Goal: Task Accomplishment & Management: Manage account settings

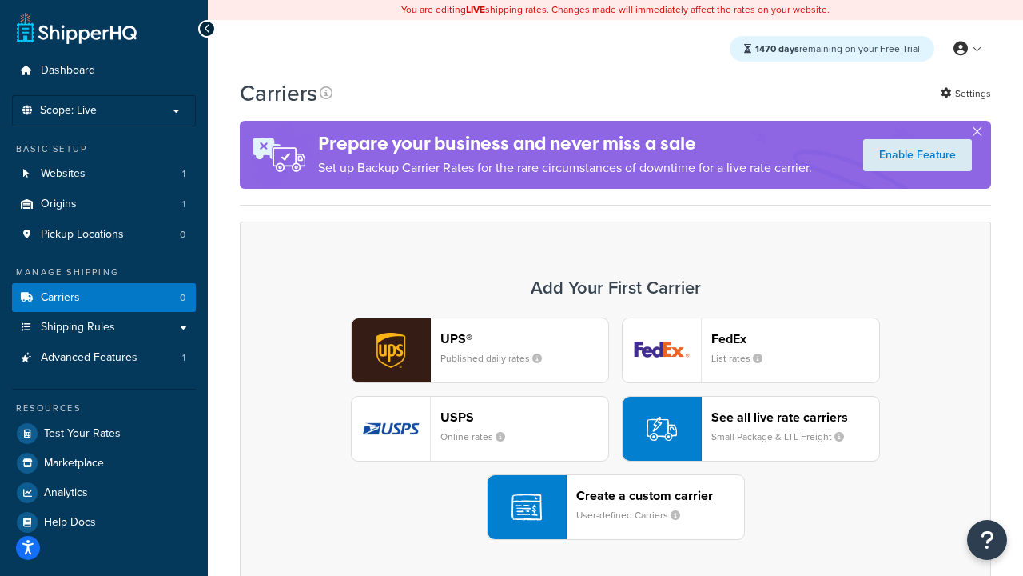
click at [616, 429] on div "UPS® Published daily rates FedEx List rates USPS Online rates See all live rate…" at bounding box center [616, 428] width 718 height 222
click at [796, 338] on header "FedEx" at bounding box center [796, 338] width 168 height 15
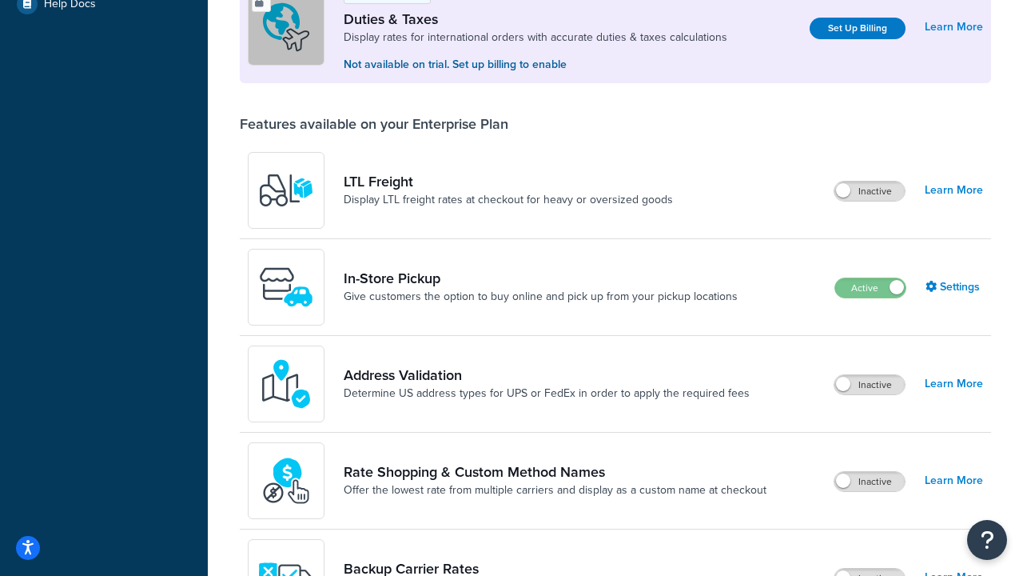
scroll to position [488, 0]
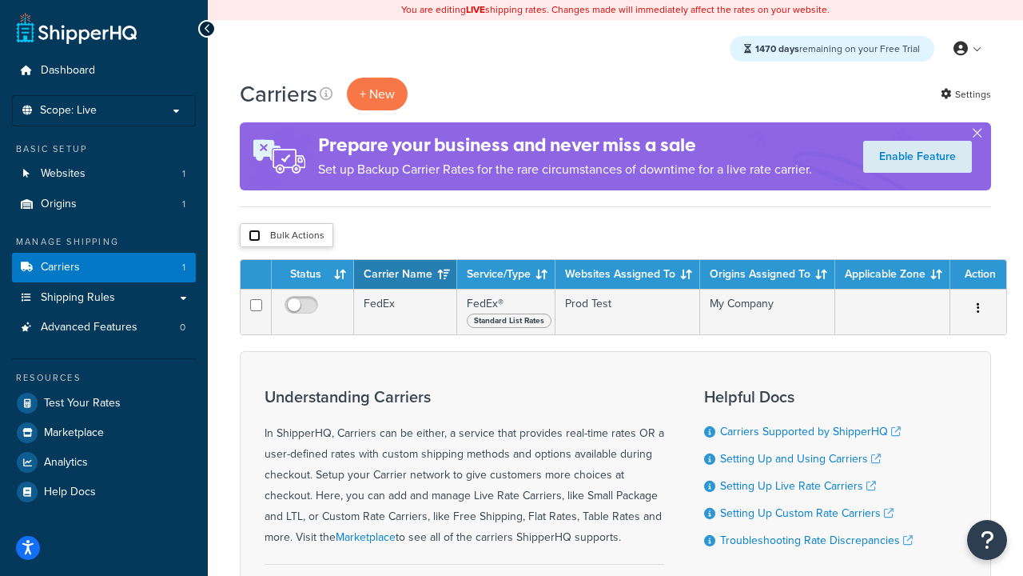
click at [254, 236] on input "checkbox" at bounding box center [255, 235] width 12 height 12
checkbox input "true"
click at [0, 0] on button "Delete" at bounding box center [0, 0] width 0 height 0
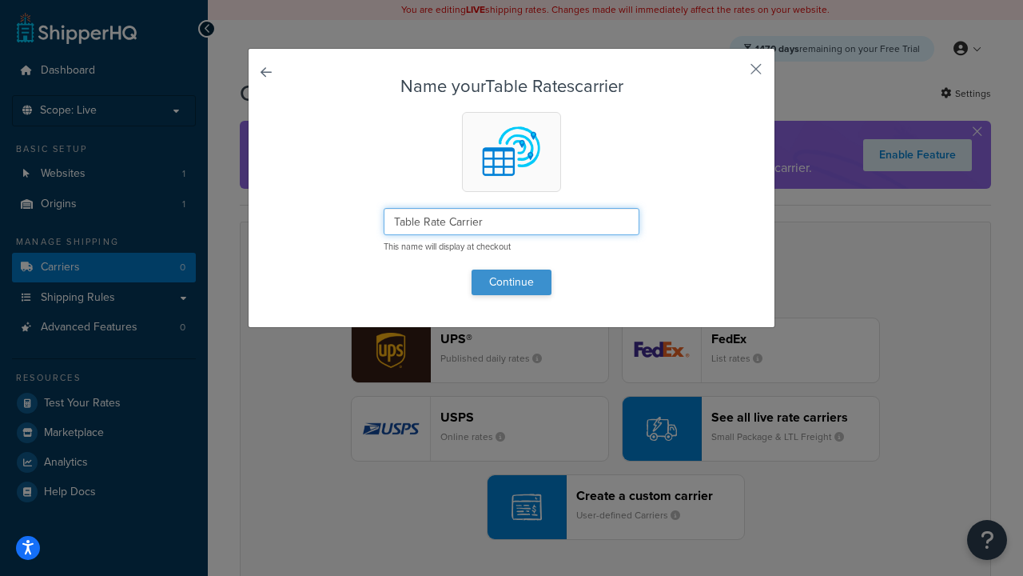
type input "Table Rate Carrier"
click at [512, 281] on button "Continue" at bounding box center [512, 282] width 80 height 26
click at [732, 74] on button "button" at bounding box center [733, 75] width 4 height 4
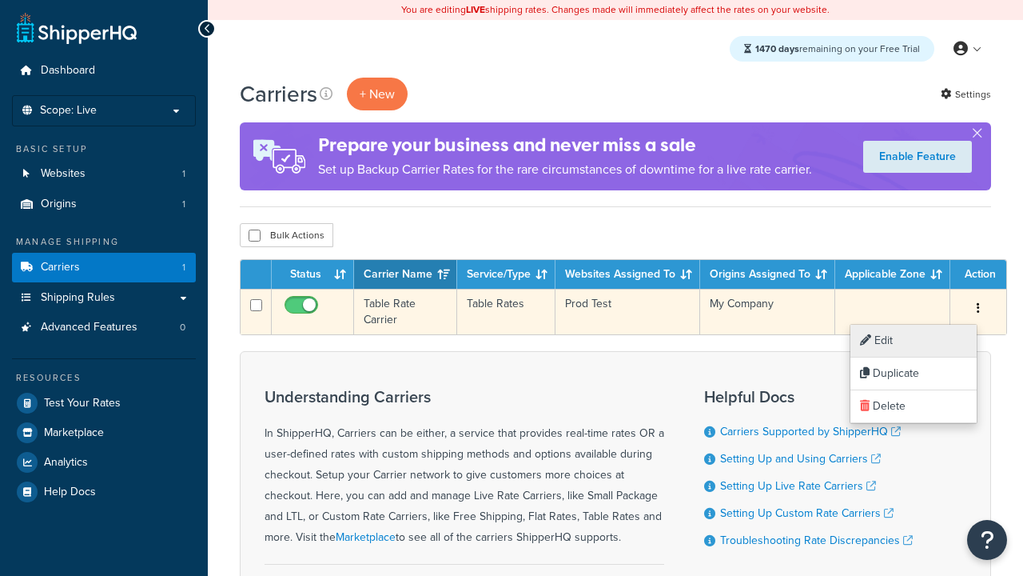
click at [914, 341] on link "Edit" at bounding box center [914, 341] width 126 height 33
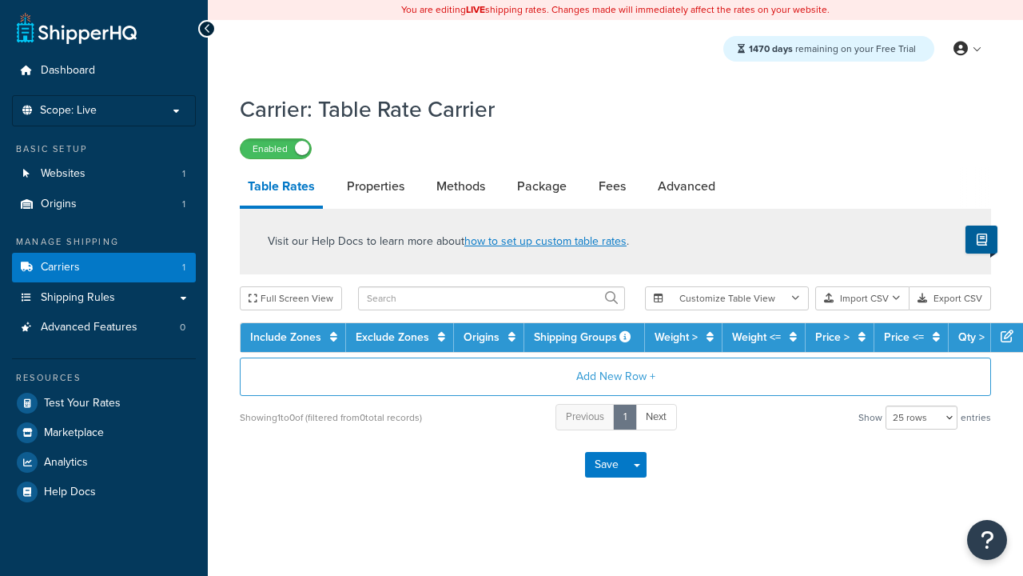
select select "25"
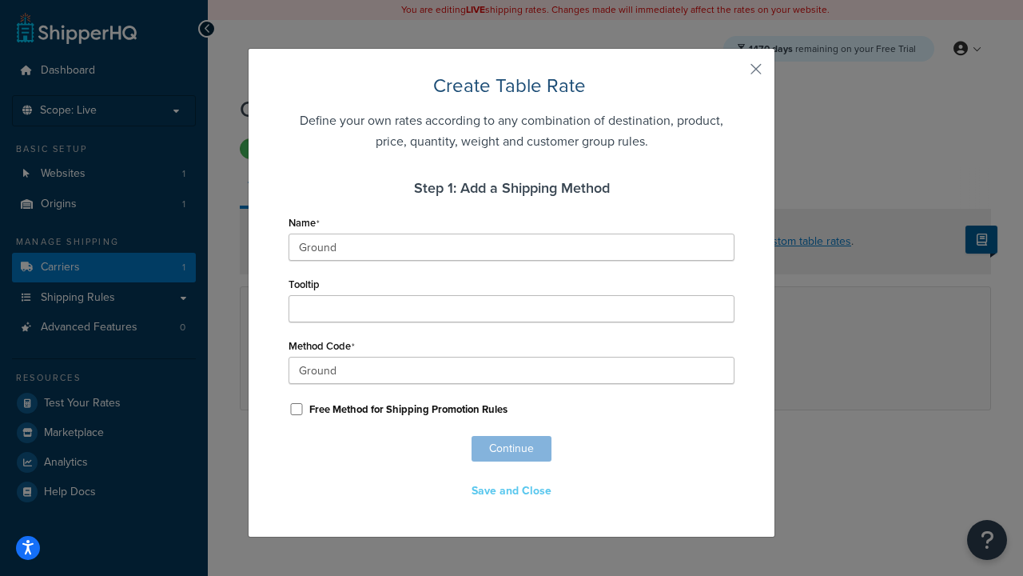
scroll to position [999, 0]
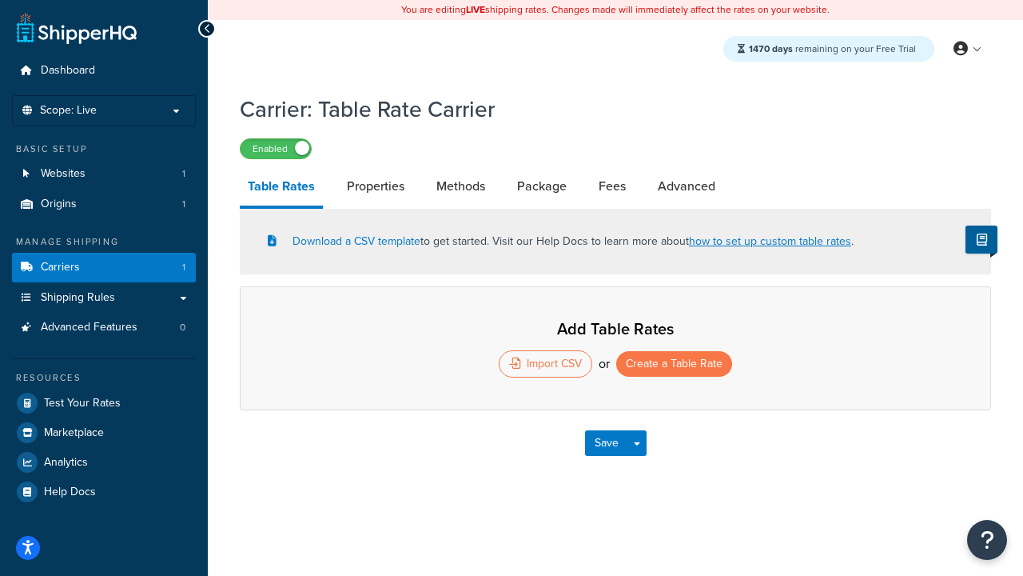
select select "25"
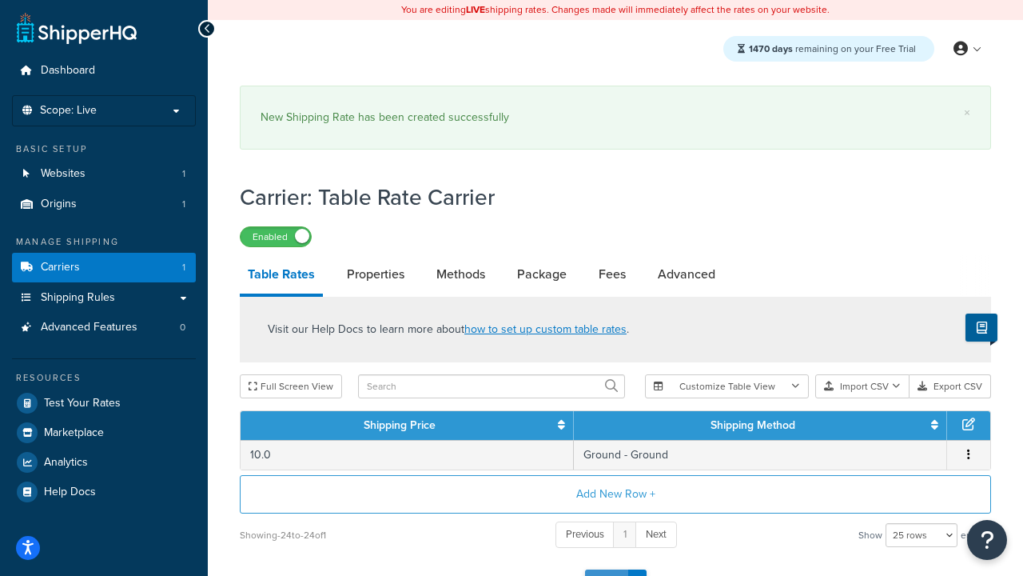
click at [606, 569] on button "Save" at bounding box center [606, 582] width 43 height 26
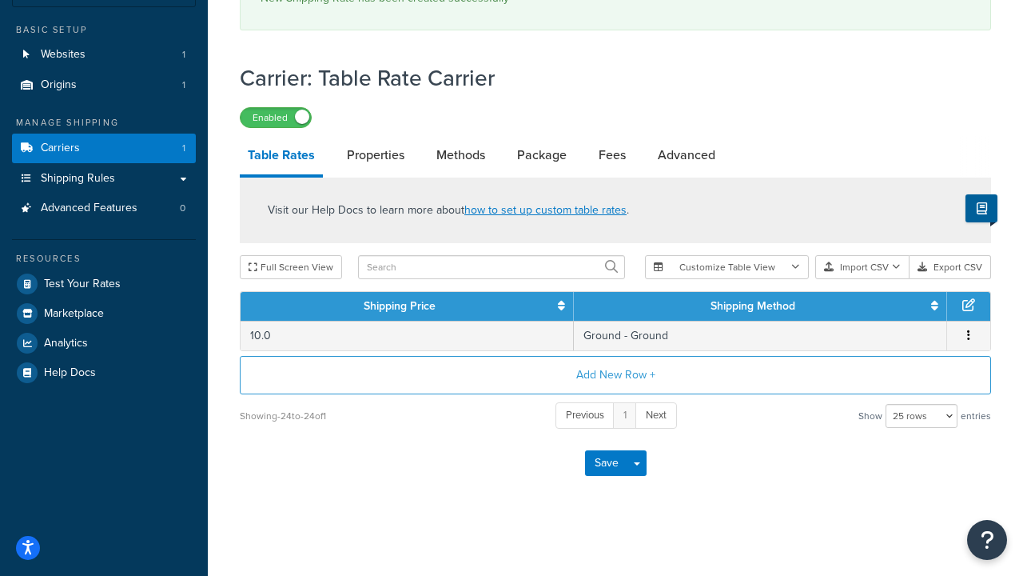
scroll to position [0, 0]
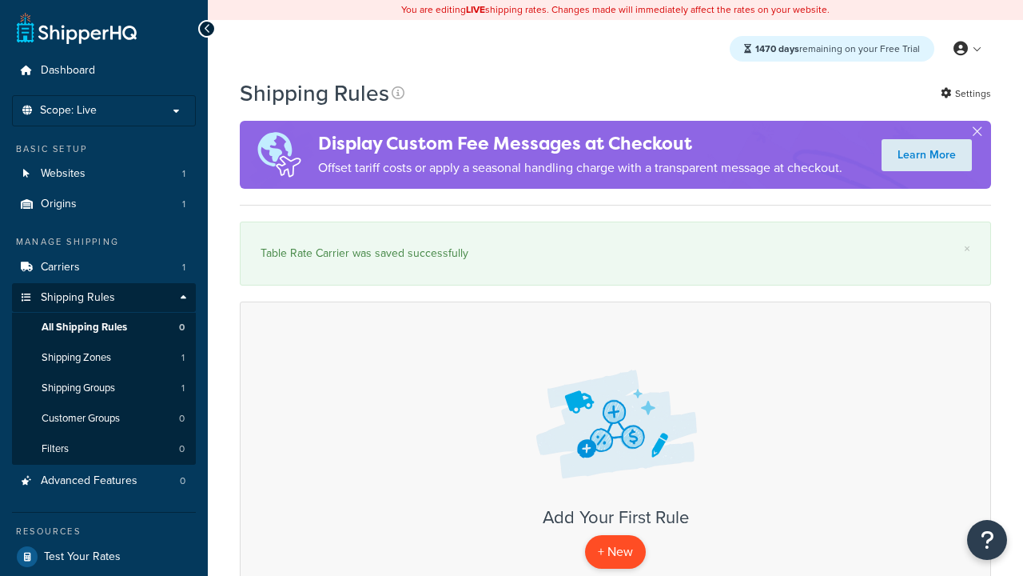
click at [616, 552] on p "+ New" at bounding box center [615, 551] width 61 height 33
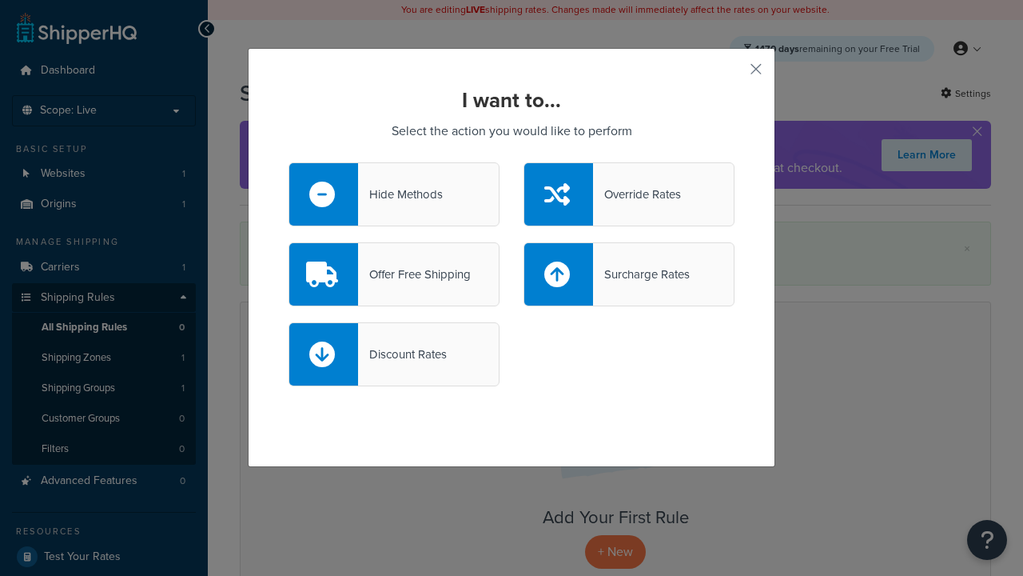
click at [629, 194] on div "Override Rates" at bounding box center [637, 194] width 88 height 22
click at [0, 0] on input "Override Rates" at bounding box center [0, 0] width 0 height 0
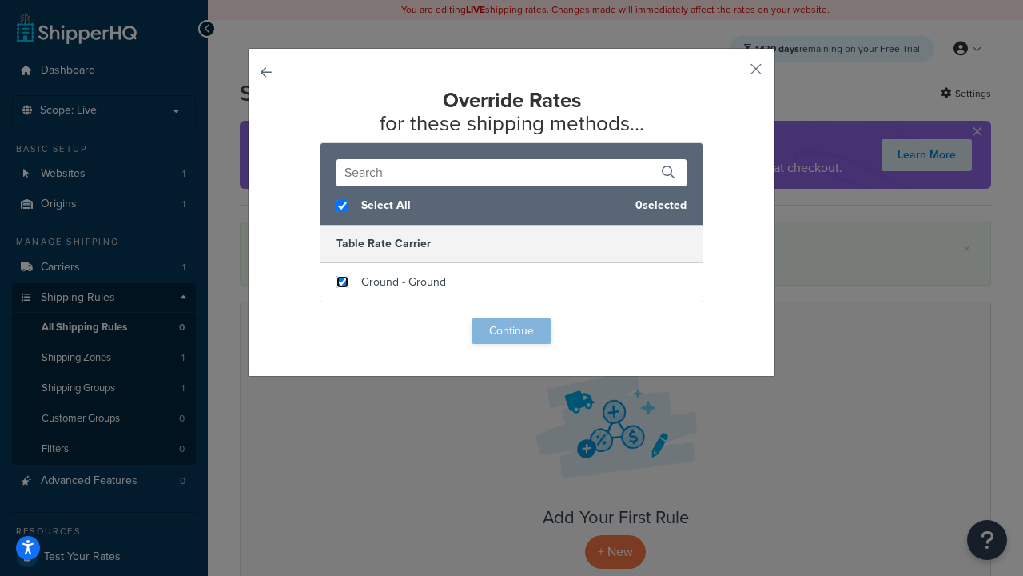
click at [342, 282] on input "checkbox" at bounding box center [343, 282] width 12 height 12
checkbox input "true"
click at [512, 331] on button "Continue" at bounding box center [512, 331] width 80 height 26
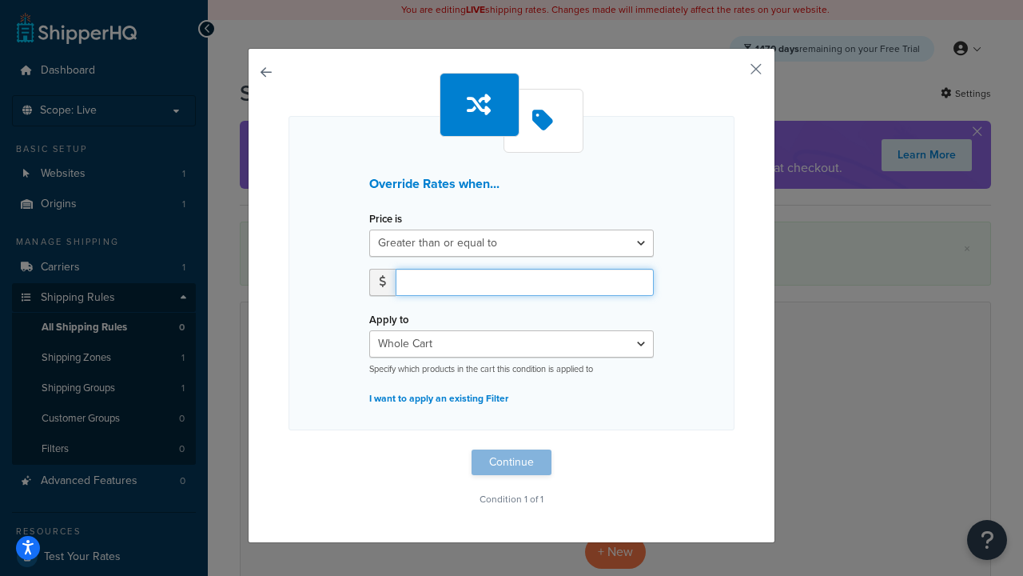
click at [524, 281] on input "number" at bounding box center [525, 282] width 258 height 27
type input "100"
click at [512, 462] on button "Continue" at bounding box center [512, 462] width 80 height 26
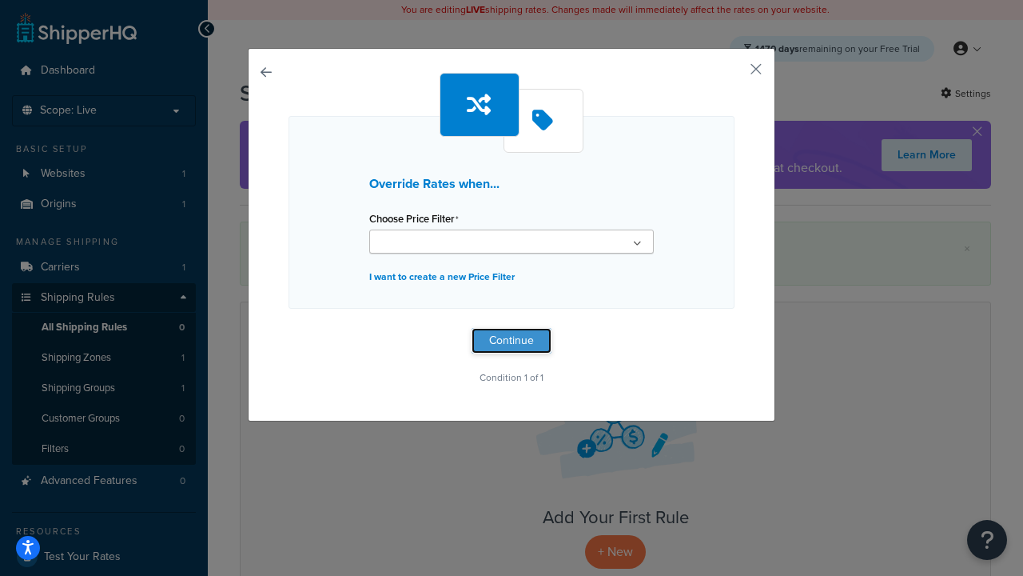
click at [512, 341] on button "Continue" at bounding box center [512, 341] width 80 height 26
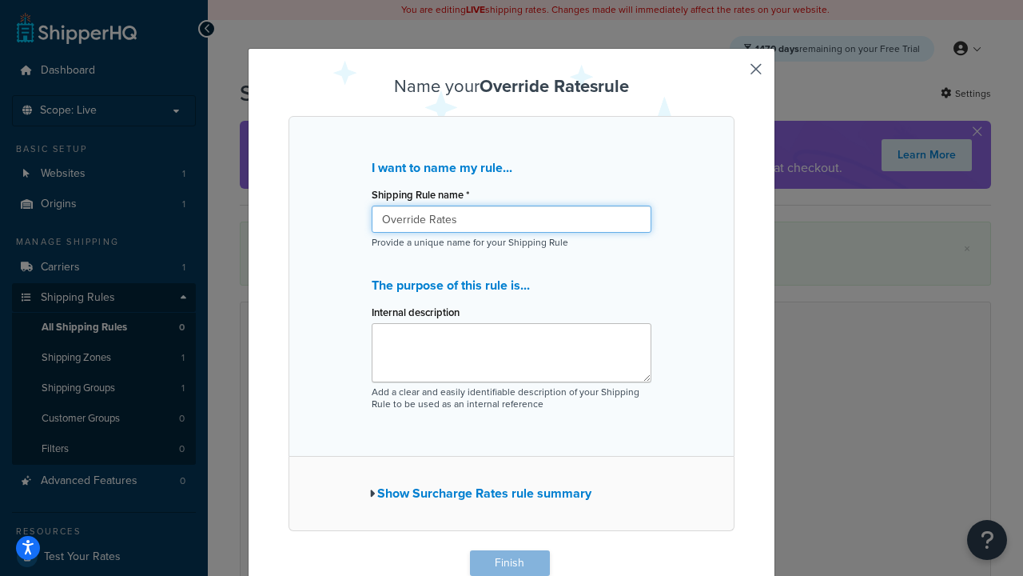
type input "Override Rates"
click at [509, 563] on button "Finish" at bounding box center [510, 563] width 80 height 26
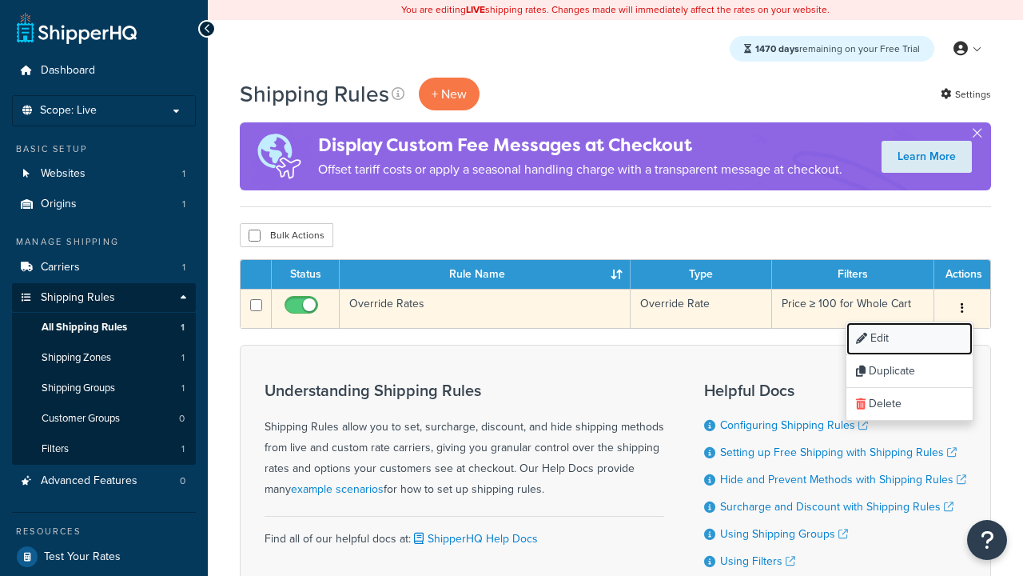
click at [909, 339] on link "Edit" at bounding box center [910, 338] width 126 height 33
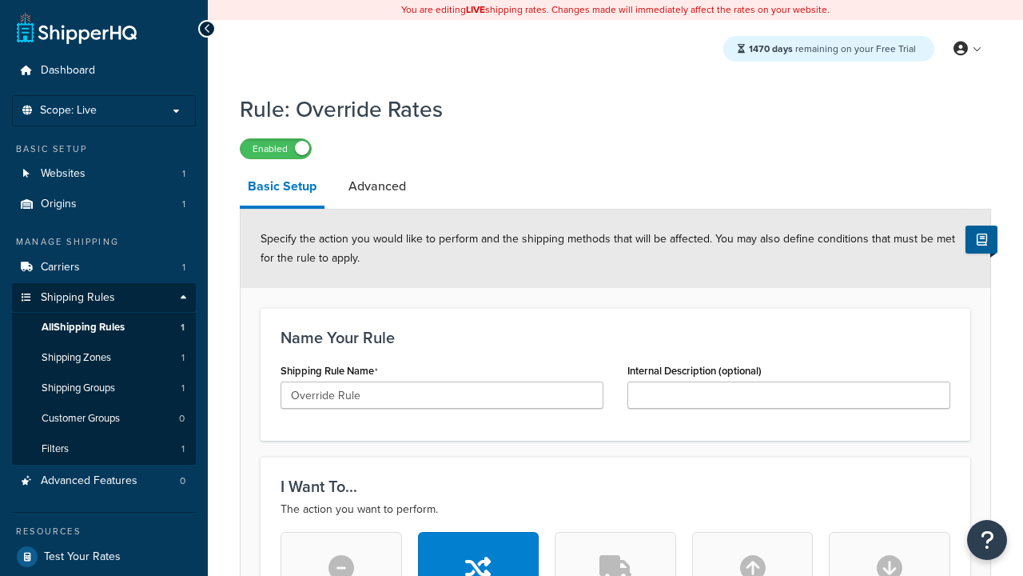
type input "Override Rule"
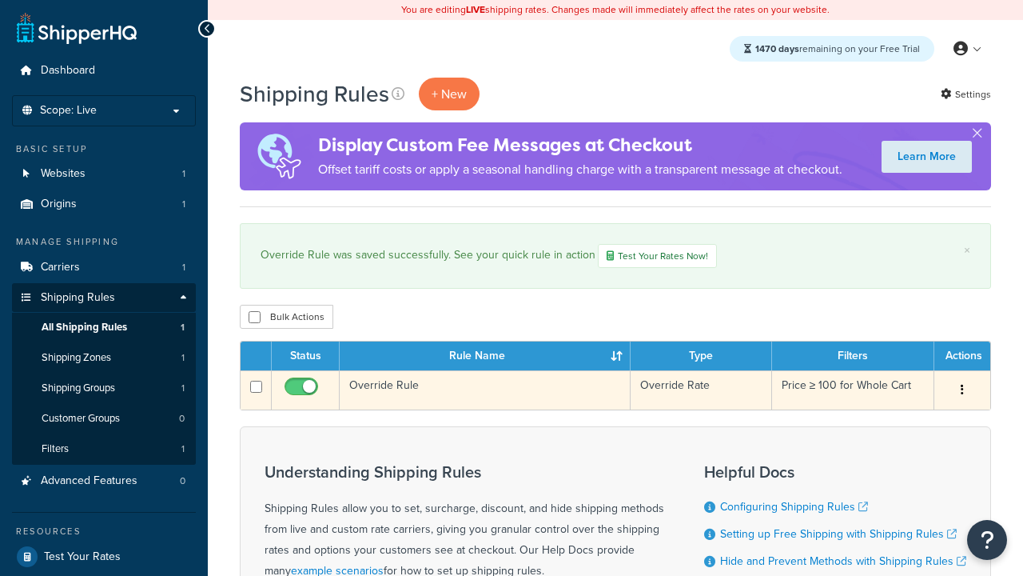
click at [962, 392] on icon "button" at bounding box center [962, 389] width 3 height 11
click at [0, 0] on link "Duplicate" at bounding box center [0, 0] width 0 height 0
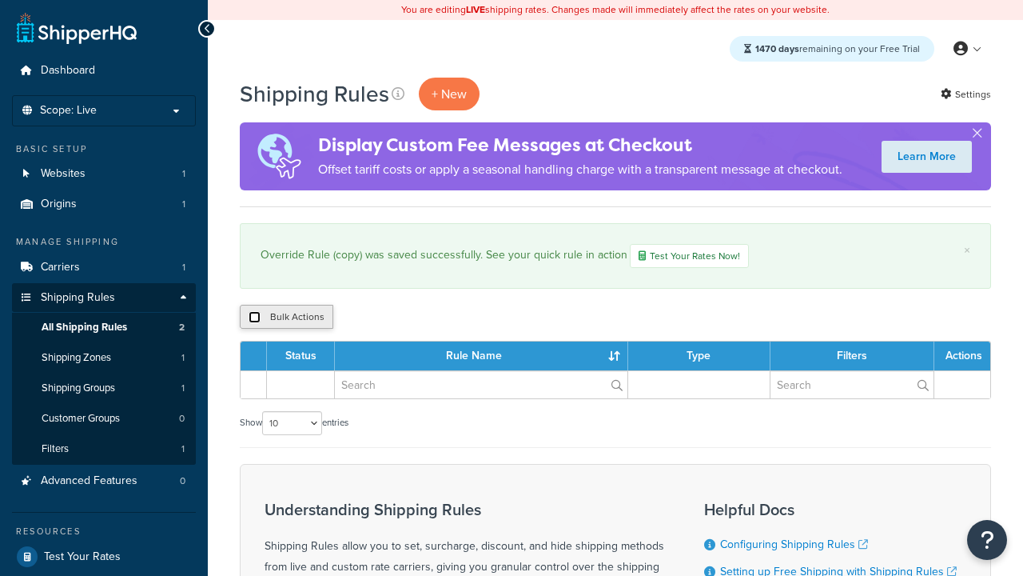
click at [254, 318] on input "checkbox" at bounding box center [255, 317] width 12 height 12
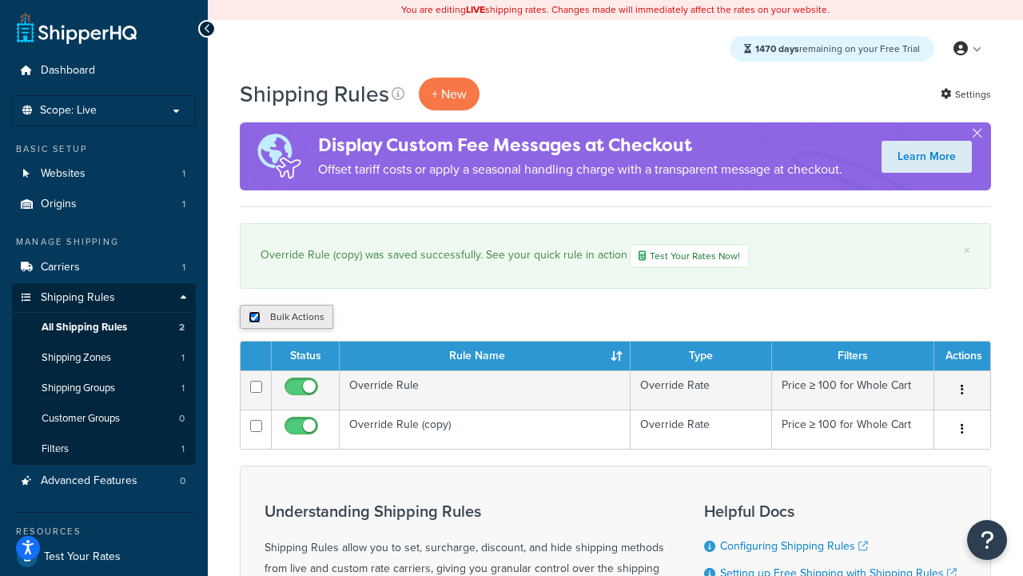
click at [254, 318] on input "checkbox" at bounding box center [255, 317] width 12 height 12
checkbox input "false"
click at [254, 318] on input "checkbox" at bounding box center [255, 317] width 12 height 12
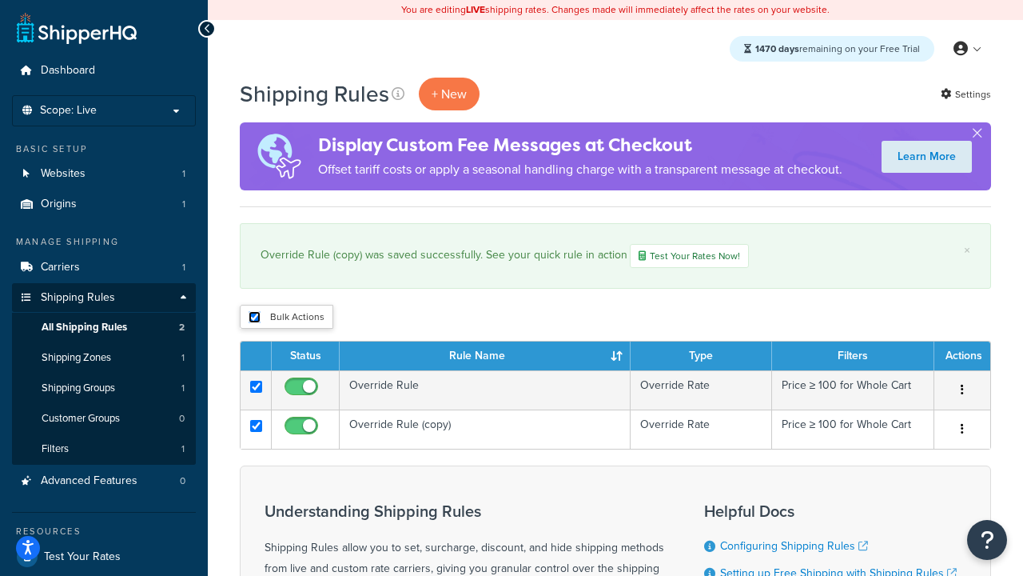
checkbox input "true"
click at [0, 0] on button "Duplicate" at bounding box center [0, 0] width 0 height 0
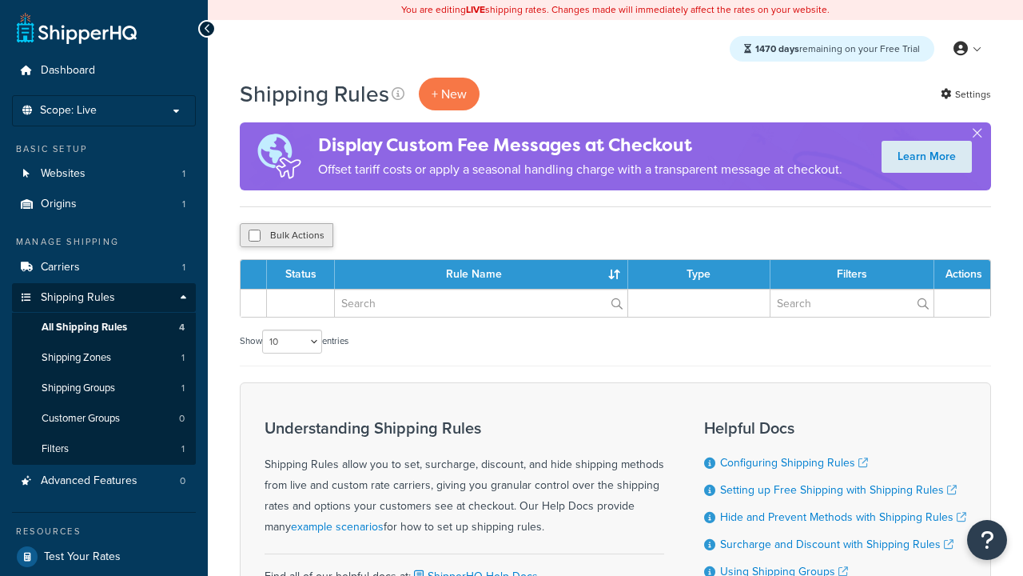
click at [286, 236] on button "Bulk Actions" at bounding box center [287, 235] width 94 height 24
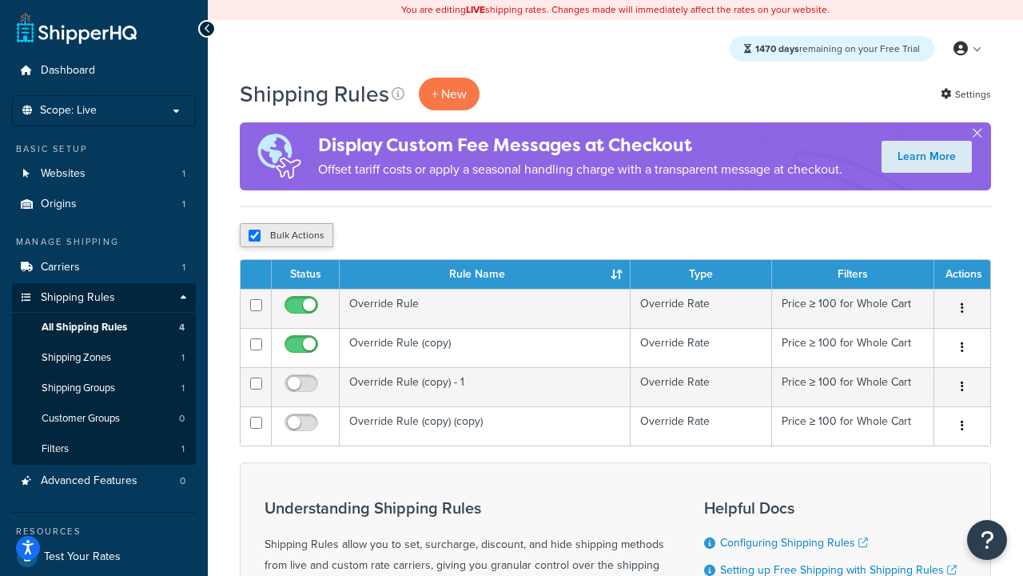
click at [286, 236] on button "Bulk Actions" at bounding box center [287, 235] width 94 height 24
checkbox input "true"
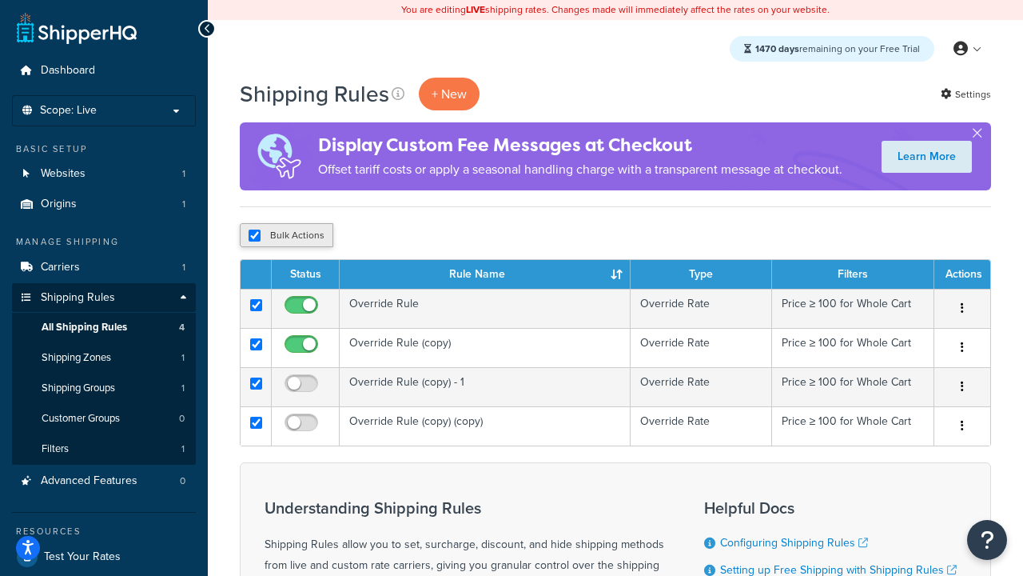
checkbox input "true"
click at [0, 0] on button "Delete" at bounding box center [0, 0] width 0 height 0
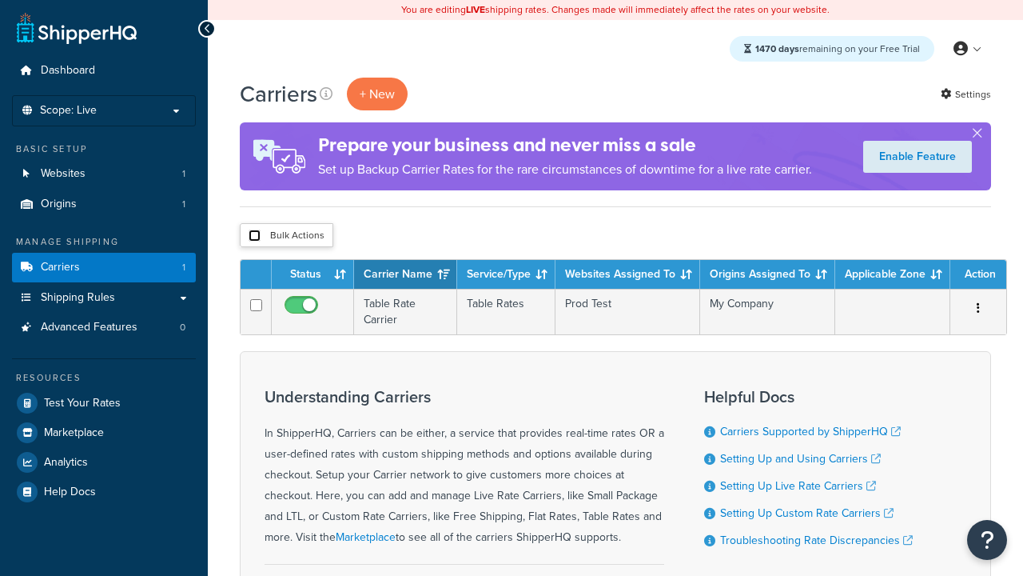
click at [254, 236] on input "checkbox" at bounding box center [255, 235] width 12 height 12
checkbox input "true"
click at [0, 0] on button "Delete" at bounding box center [0, 0] width 0 height 0
